Goal: Use online tool/utility: Utilize a website feature to perform a specific function

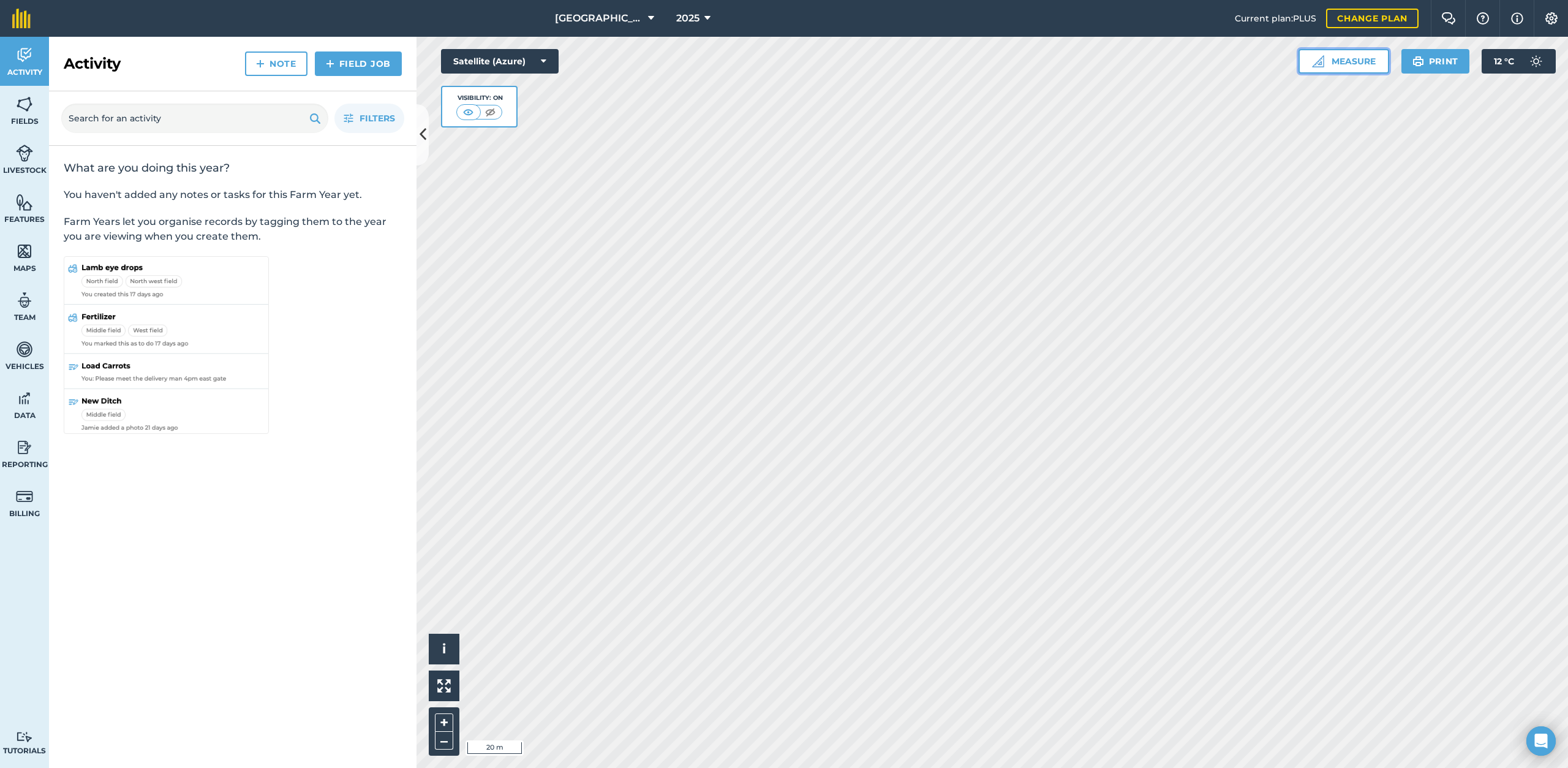
click at [1341, 63] on button "Measure" at bounding box center [1344, 61] width 91 height 24
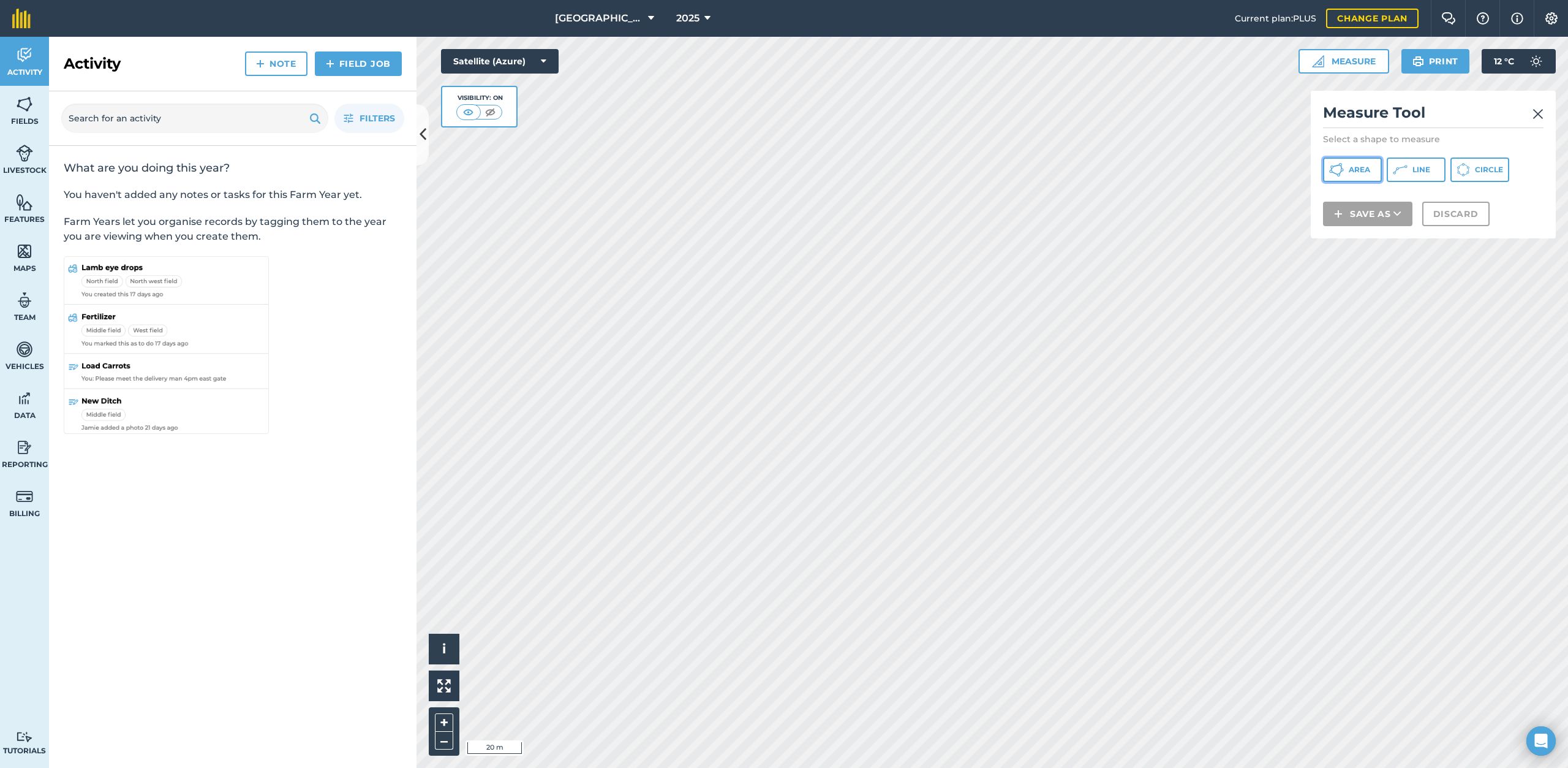
click at [1365, 180] on button "Area" at bounding box center [1353, 170] width 59 height 24
click at [1352, 171] on span "Area" at bounding box center [1360, 170] width 22 height 10
click at [1355, 165] on span "Area" at bounding box center [1360, 170] width 22 height 10
click at [1537, 112] on img at bounding box center [1538, 114] width 11 height 14
